Goal: Task Accomplishment & Management: Manage account settings

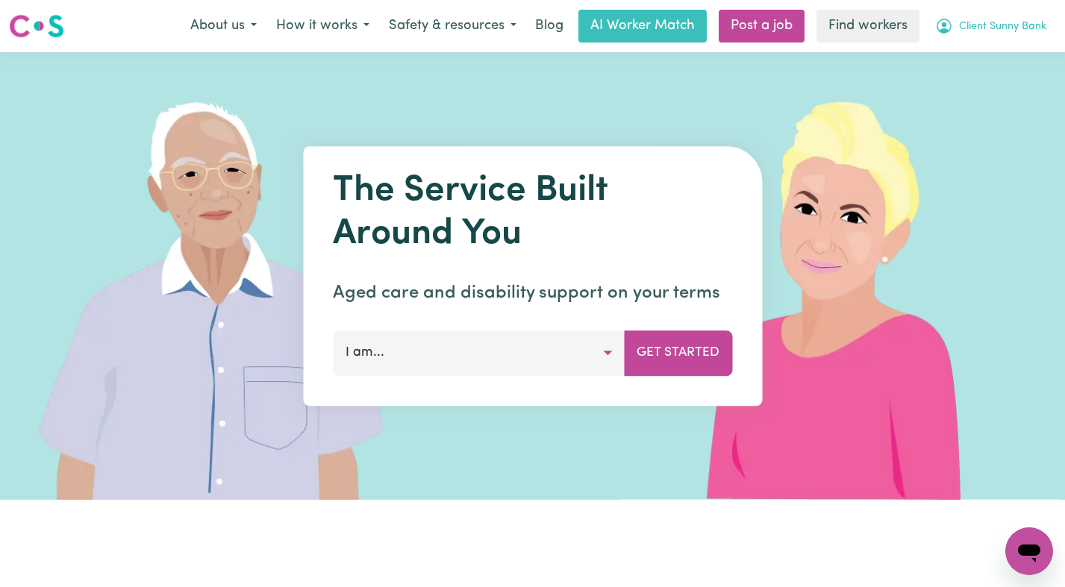
click at [1007, 19] on span "Client Sunny Bank" at bounding box center [1002, 27] width 87 height 16
click at [981, 84] on link "Logout" at bounding box center [996, 86] width 118 height 28
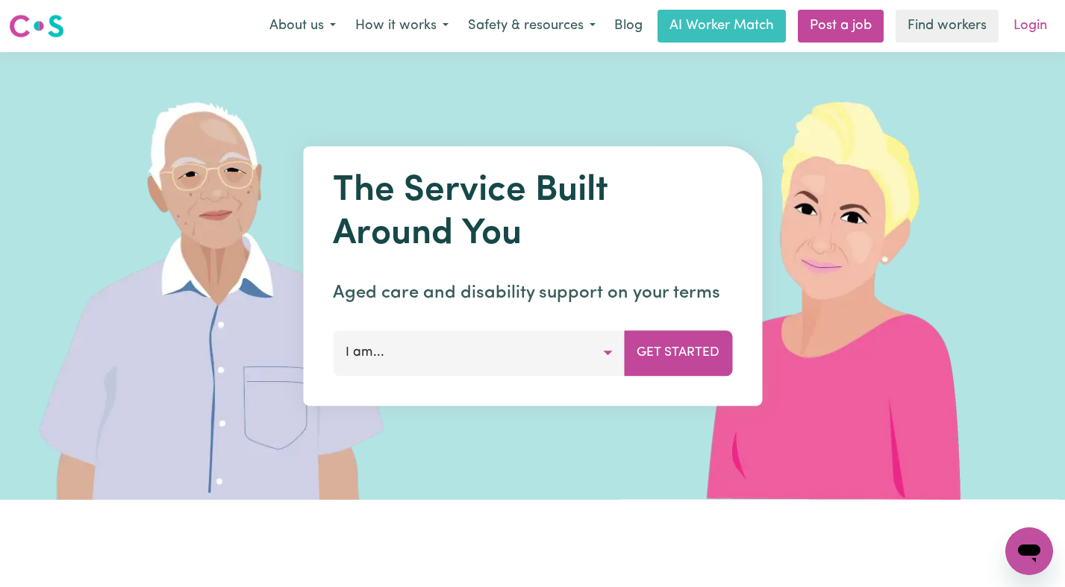
click at [1019, 19] on link "Login" at bounding box center [1029, 26] width 51 height 33
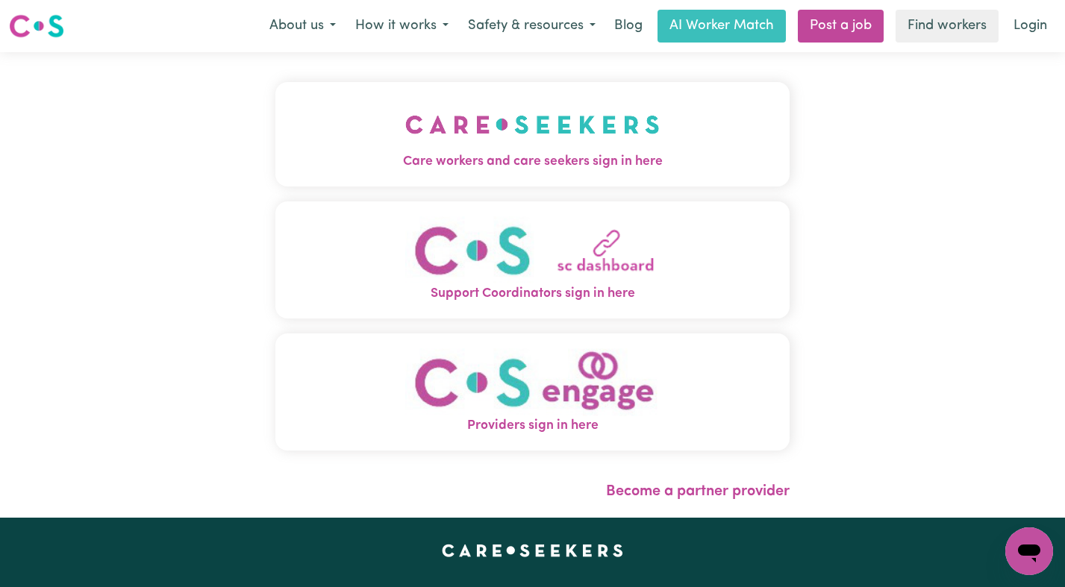
click at [622, 113] on button "Care workers and care seekers sign in here" at bounding box center [532, 134] width 515 height 104
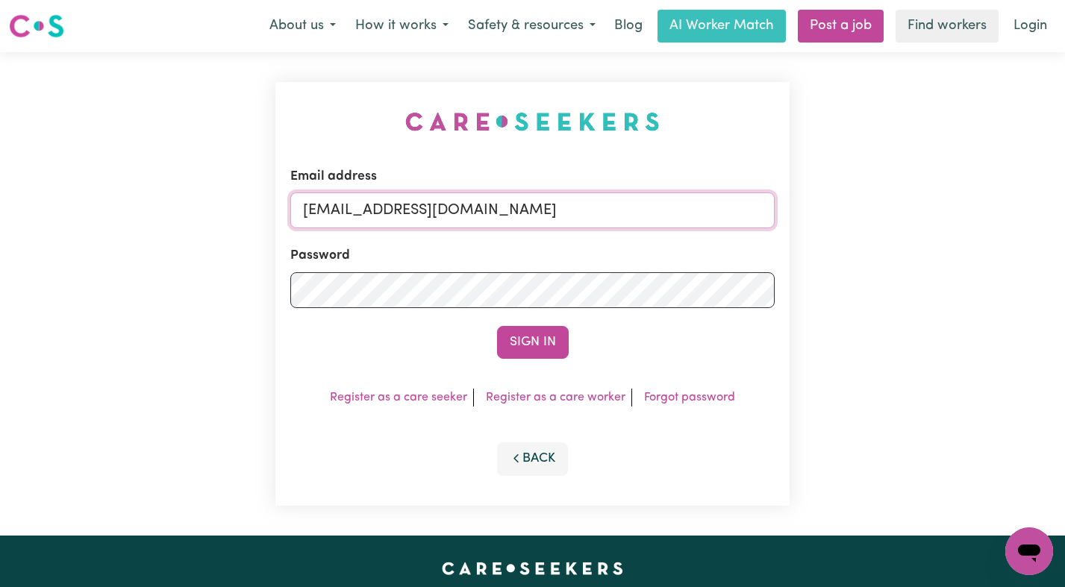
drag, startPoint x: 675, startPoint y: 216, endPoint x: 382, endPoint y: 210, distance: 293.3
click at [382, 210] on input "superuser~ClientSunnyBankHCK@careseekers.com.au" at bounding box center [532, 211] width 485 height 36
type input "superuser~DonnaREVOLT@careseekers.com.au"
click at [497, 326] on button "Sign In" at bounding box center [533, 342] width 72 height 33
